Goal: Task Accomplishment & Management: Manage account settings

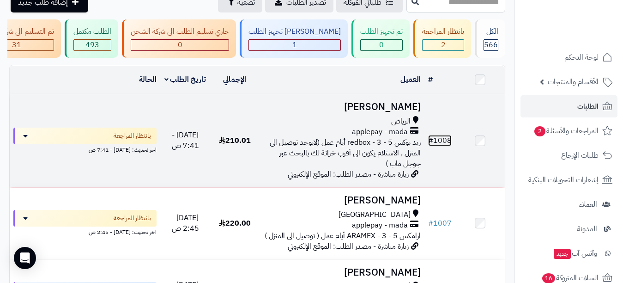
scroll to position [46, 0]
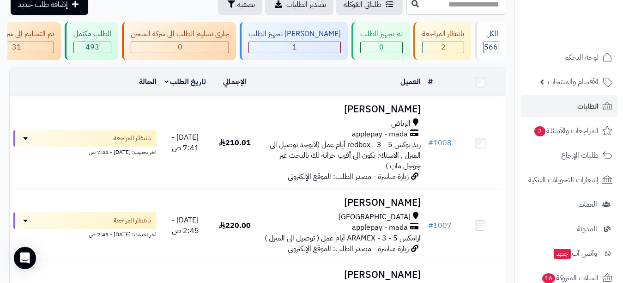
click at [419, 12] on input "text" at bounding box center [455, 4] width 99 height 21
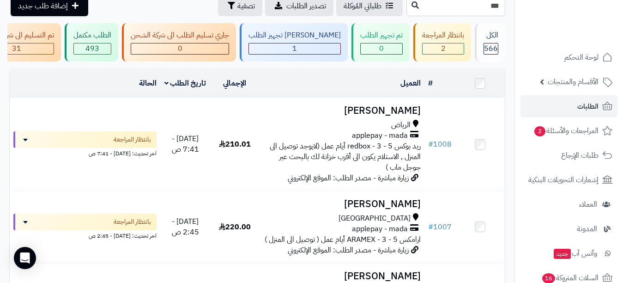
type input "***"
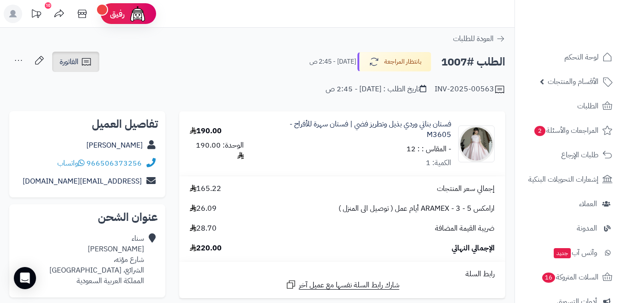
click at [71, 60] on span "الفاتورة" at bounding box center [69, 61] width 19 height 11
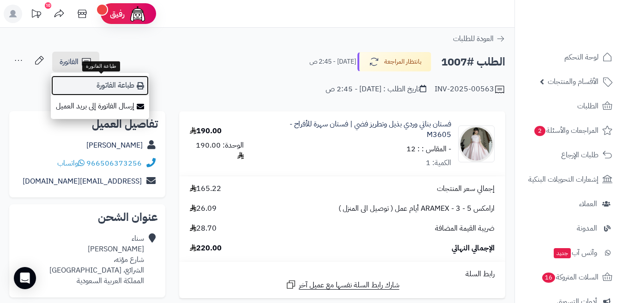
click at [88, 78] on link "طباعة الفاتورة" at bounding box center [100, 85] width 98 height 21
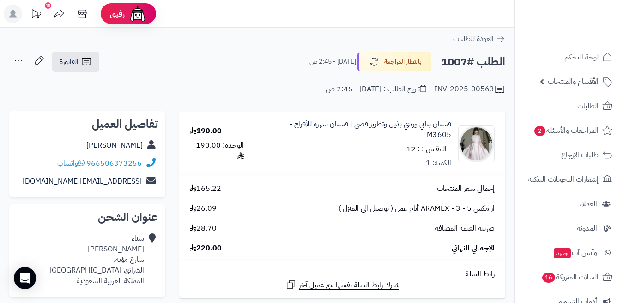
click at [379, 76] on div "INV-2025-00563 تاريخ الطلب : اليوم - 2:45 ص" at bounding box center [257, 84] width 496 height 22
click at [380, 66] on button "بانتظار المراجعة" at bounding box center [394, 61] width 74 height 19
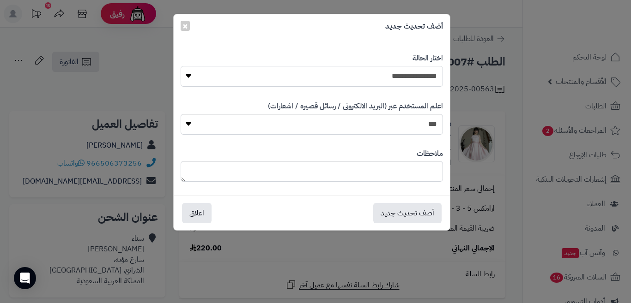
click at [374, 80] on select "**********" at bounding box center [312, 76] width 262 height 21
select select "*"
click at [181, 66] on select "**********" at bounding box center [312, 76] width 262 height 21
click at [388, 215] on button "أضف تحديث جديد" at bounding box center [407, 213] width 68 height 20
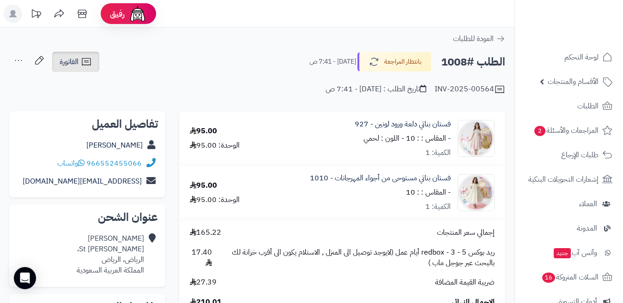
click at [88, 60] on icon at bounding box center [86, 61] width 11 height 11
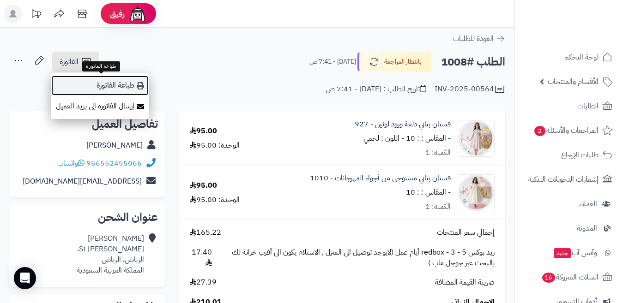
click at [102, 84] on link "طباعة الفاتورة" at bounding box center [100, 85] width 98 height 21
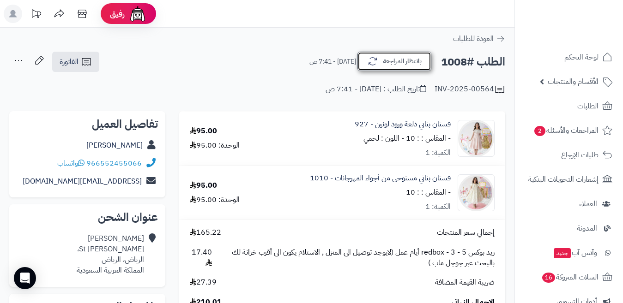
click at [374, 66] on icon "button" at bounding box center [372, 61] width 11 height 11
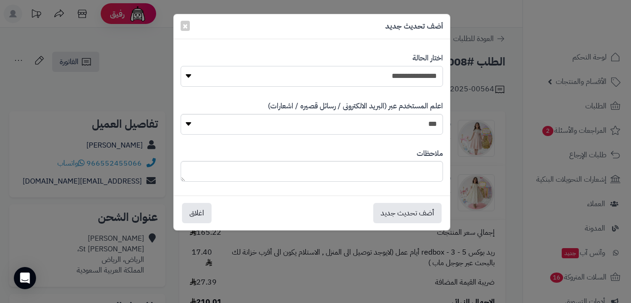
click at [379, 75] on select "**********" at bounding box center [312, 76] width 262 height 21
select select "*"
click at [181, 66] on select "**********" at bounding box center [312, 76] width 262 height 21
click at [397, 203] on button "أضف تحديث جديد" at bounding box center [407, 213] width 68 height 20
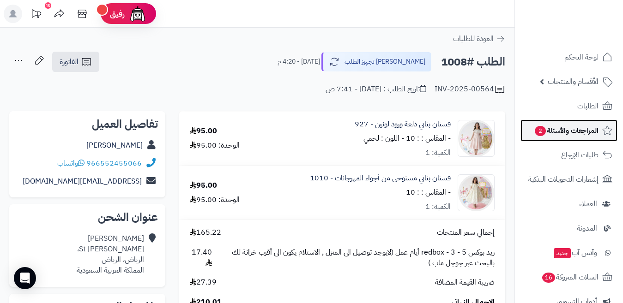
click at [562, 133] on span "المراجعات والأسئلة 2" at bounding box center [566, 130] width 65 height 13
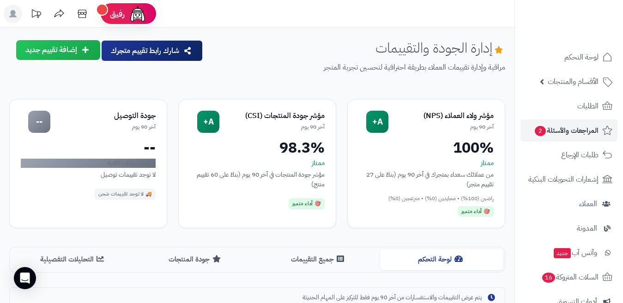
scroll to position [253, 0]
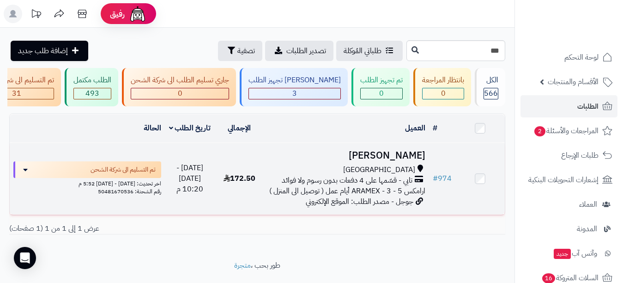
click at [397, 196] on span "ارامكس ARAMEX - 3 - 5 أيام عمل ( توصيل الى المنزل )" at bounding box center [347, 190] width 156 height 11
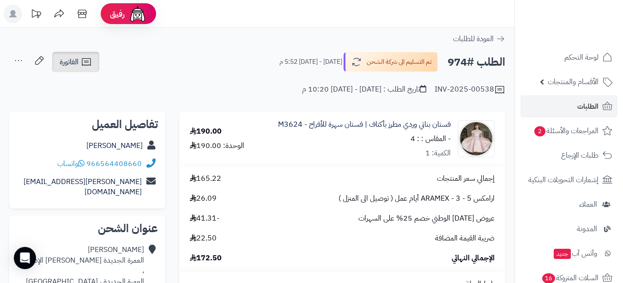
click at [77, 59] on span "الفاتورة" at bounding box center [69, 61] width 19 height 11
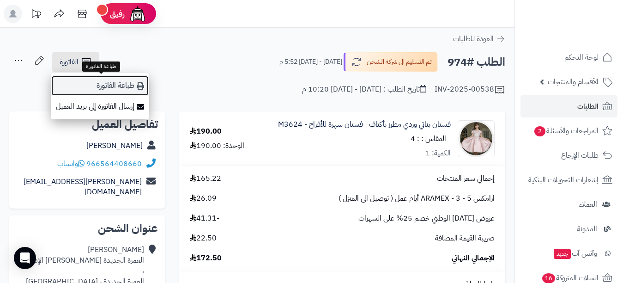
click at [110, 81] on link "طباعة الفاتورة" at bounding box center [100, 85] width 98 height 21
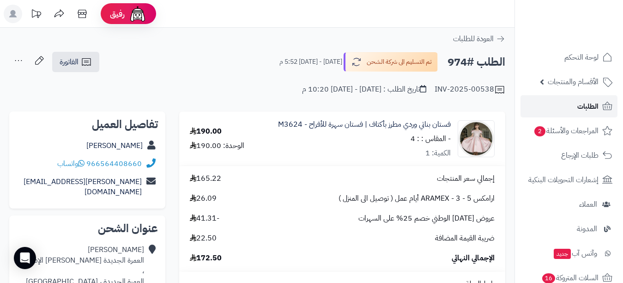
click at [571, 103] on link "الطلبات" at bounding box center [568, 106] width 97 height 22
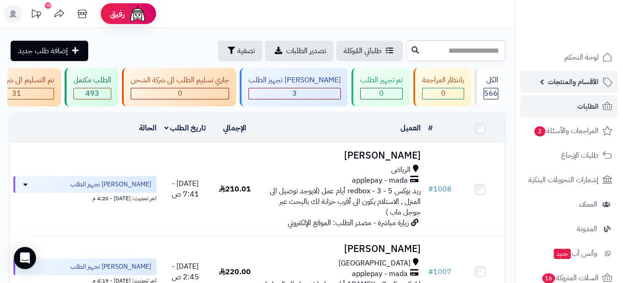
click at [548, 83] on span "الأقسام والمنتجات" at bounding box center [573, 81] width 51 height 13
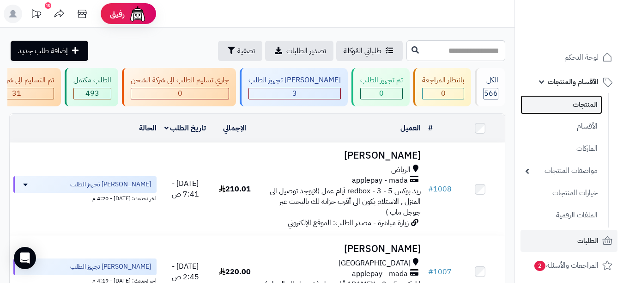
click at [544, 102] on link "المنتجات" at bounding box center [561, 104] width 82 height 19
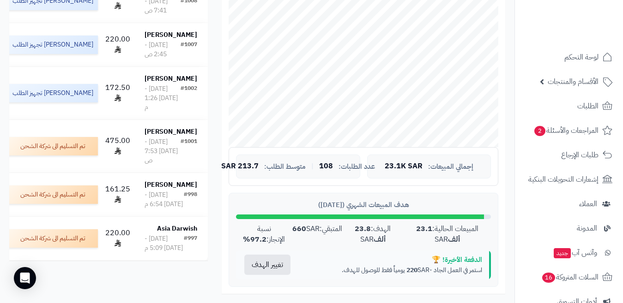
scroll to position [231, 0]
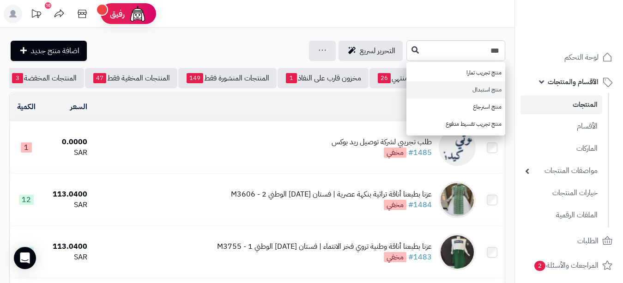
type input "***"
click at [467, 81] on link "منتج استبدال" at bounding box center [455, 89] width 99 height 17
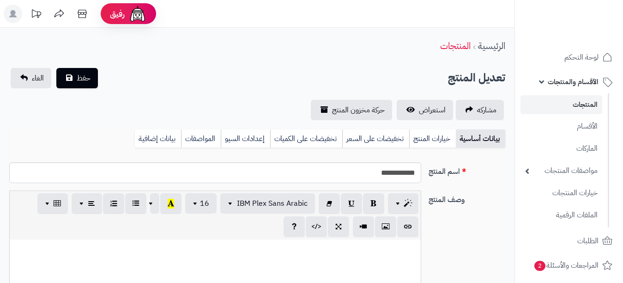
select select
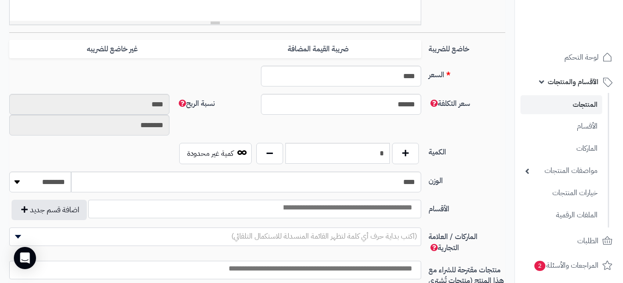
scroll to position [323, 0]
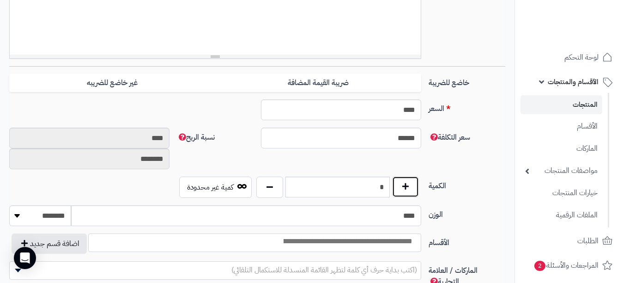
click at [408, 186] on button "button" at bounding box center [405, 186] width 27 height 21
type input "*"
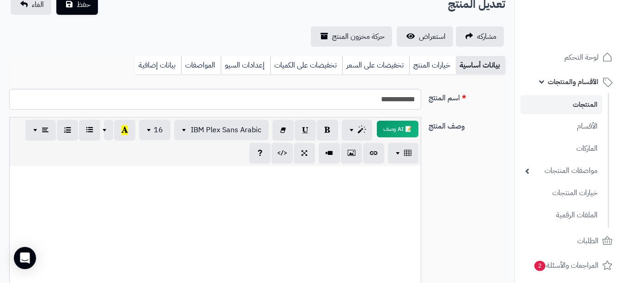
scroll to position [0, 0]
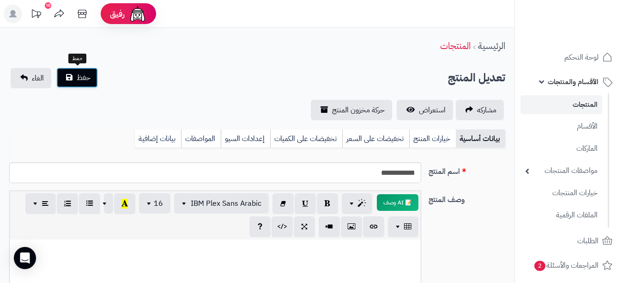
click at [91, 74] on button "حفظ" at bounding box center [77, 77] width 42 height 20
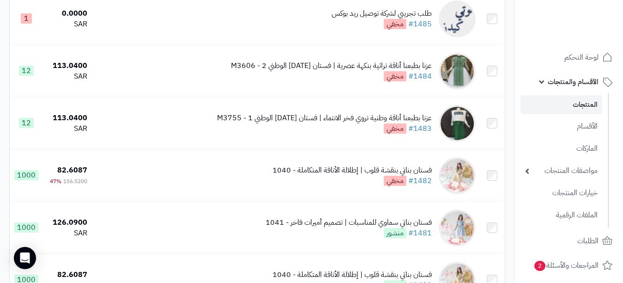
scroll to position [185, 0]
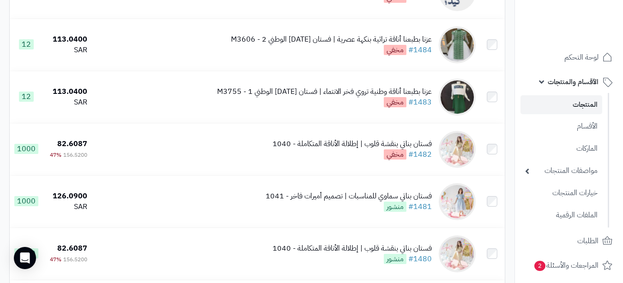
click at [548, 80] on span "الأقسام والمنتجات" at bounding box center [573, 81] width 51 height 13
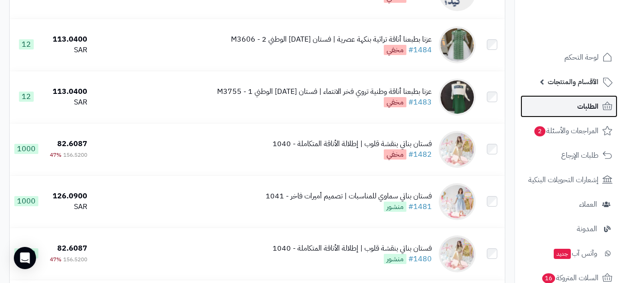
click at [553, 111] on link "الطلبات" at bounding box center [568, 106] width 97 height 22
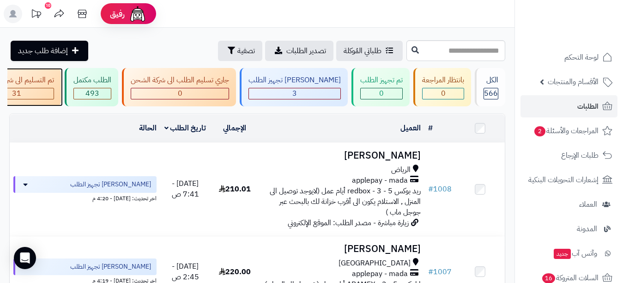
click at [54, 83] on div "تم التسليم الى شركة الشحن" at bounding box center [16, 80] width 75 height 11
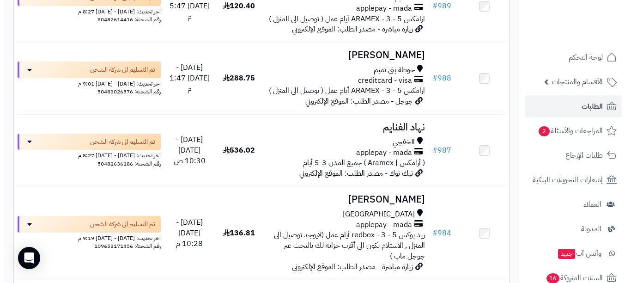
scroll to position [927, 0]
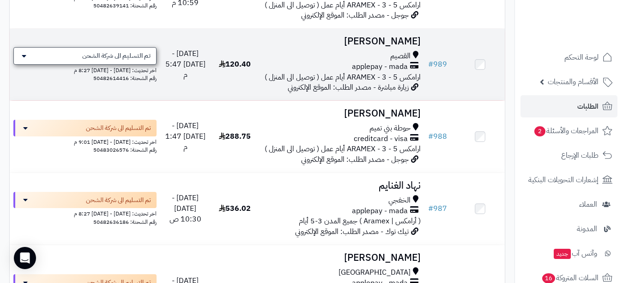
click at [127, 60] on span "تم التسليم الى شركة الشحن" at bounding box center [116, 55] width 68 height 9
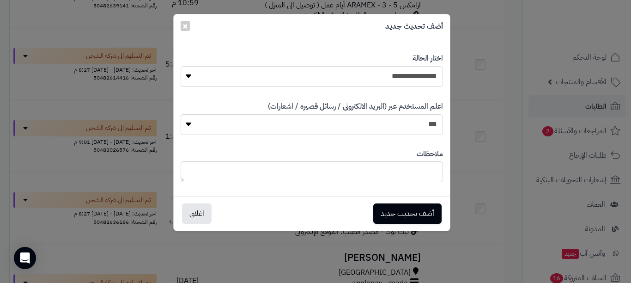
click at [268, 72] on select "**********" at bounding box center [312, 76] width 262 height 21
select select "**"
click at [181, 66] on select "**********" at bounding box center [312, 76] width 262 height 21
click at [421, 211] on button "أضف تحديث جديد" at bounding box center [407, 213] width 68 height 20
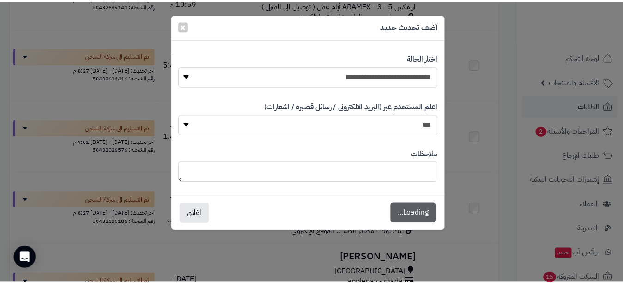
scroll to position [957, 0]
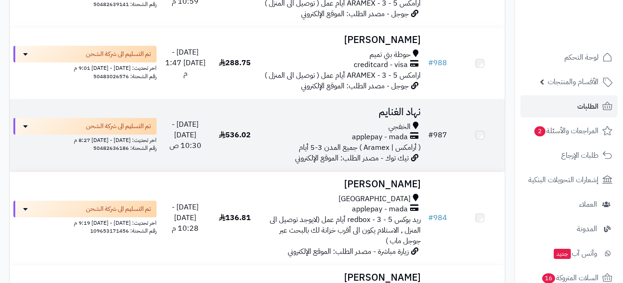
scroll to position [927, 0]
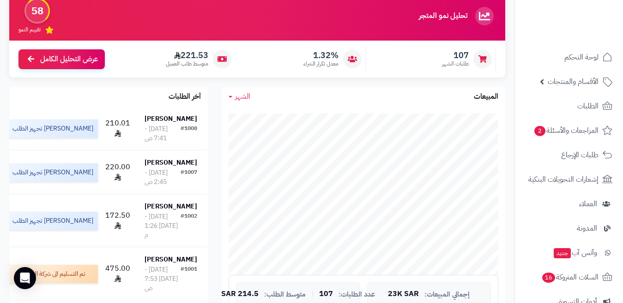
scroll to position [139, 0]
